Goal: Navigation & Orientation: Go to known website

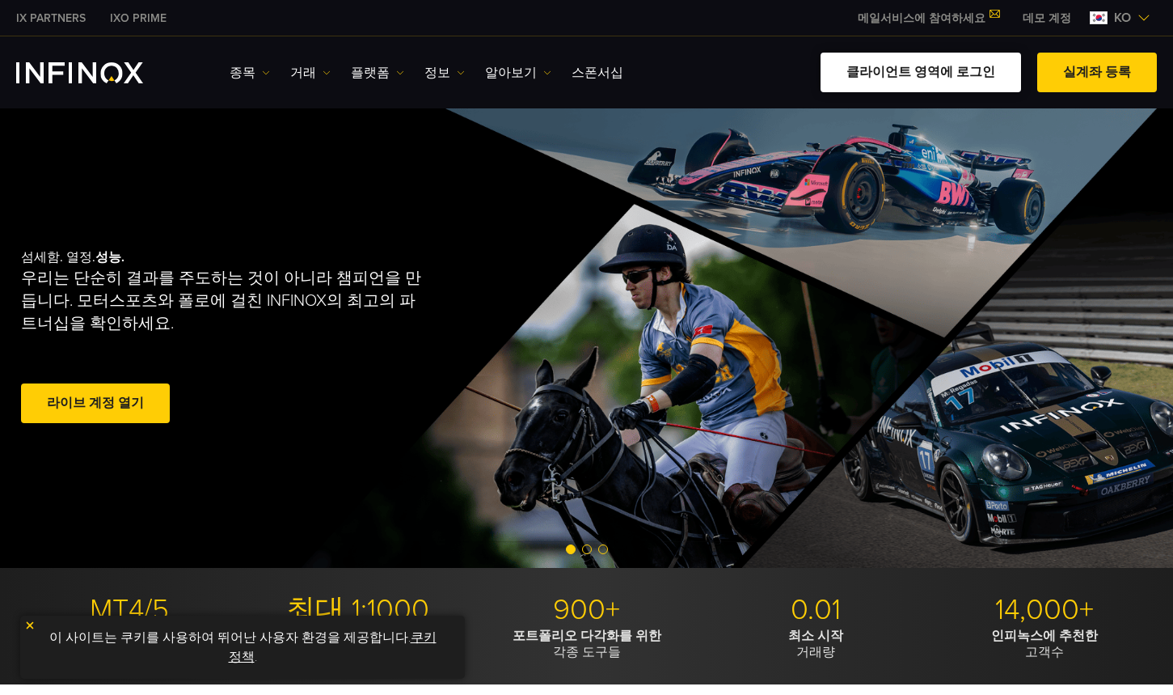
drag, startPoint x: 0, startPoint y: 0, endPoint x: 949, endPoint y: 66, distance: 950.9
click at [949, 66] on link "클라이언트 영역에 로그인" at bounding box center [921, 73] width 201 height 40
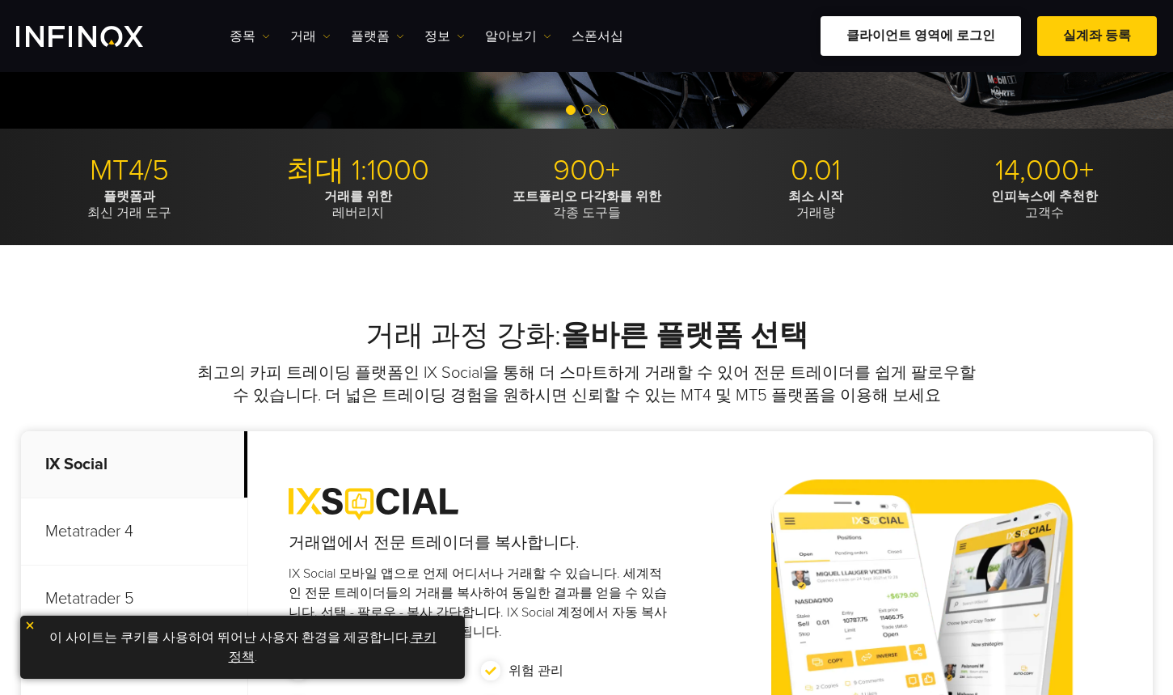
click at [966, 28] on link "클라이언트 영역에 로그인" at bounding box center [921, 36] width 201 height 40
